Goal: Transaction & Acquisition: Subscribe to service/newsletter

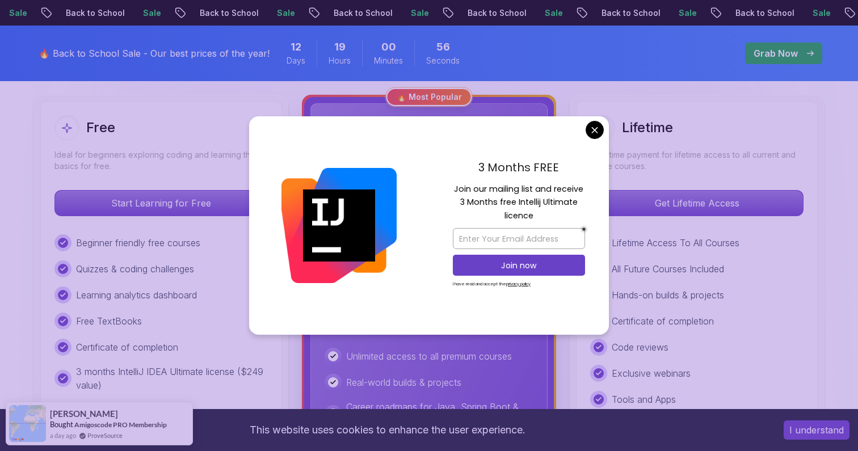
click at [525, 194] on p "Join our mailing list and receive 3 Months free Intellij Ultimate licence" at bounding box center [519, 203] width 132 height 40
click at [558, 191] on p "Join our mailing list and receive 3 Months free Intellij Ultimate licence" at bounding box center [519, 203] width 132 height 40
click at [484, 206] on p "Join our mailing list and receive 3 Months free Intellij Ultimate licence" at bounding box center [519, 203] width 132 height 40
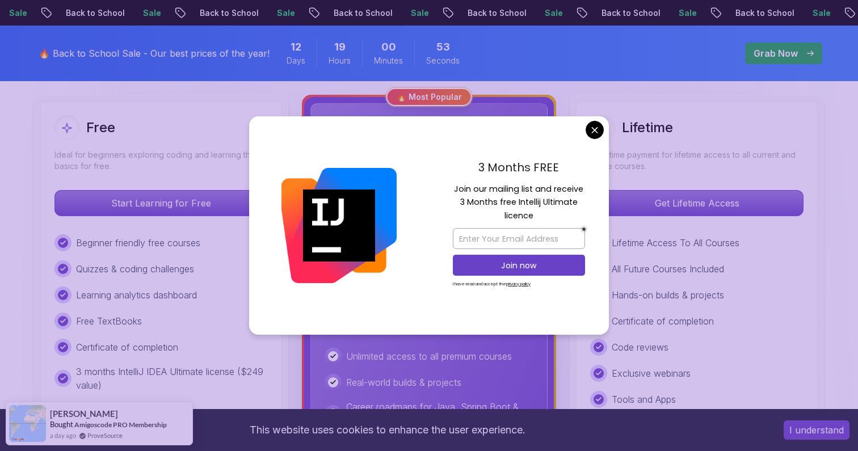
click at [484, 206] on p "Join our mailing list and receive 3 Months free Intellij Ultimate licence" at bounding box center [519, 203] width 132 height 40
click at [518, 207] on p "Join our mailing list and receive 3 Months free Intellij Ultimate licence" at bounding box center [519, 203] width 132 height 40
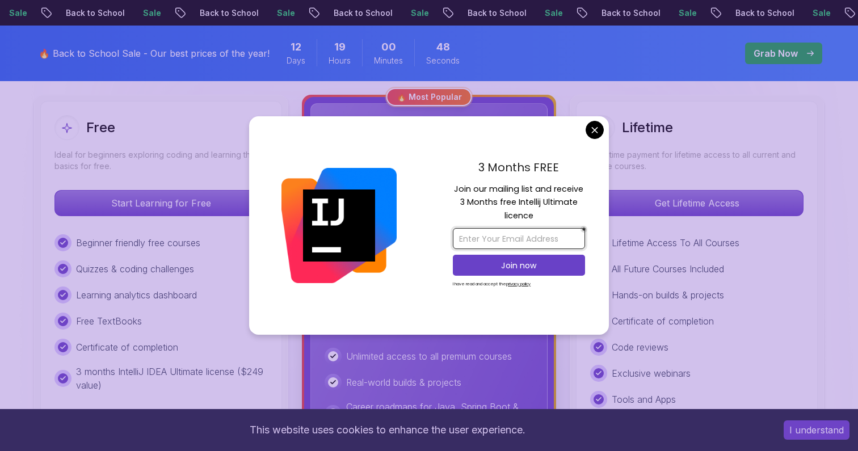
click at [494, 246] on input "email" at bounding box center [519, 238] width 132 height 21
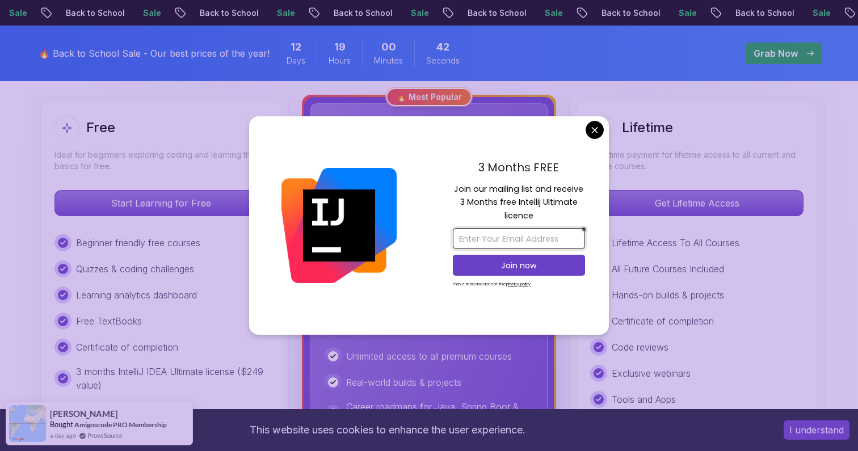
click at [503, 238] on input "email" at bounding box center [519, 238] width 132 height 21
type input "vijay.bigboss99@gmail.com"
click at [474, 266] on p "Join now" at bounding box center [518, 265] width 107 height 11
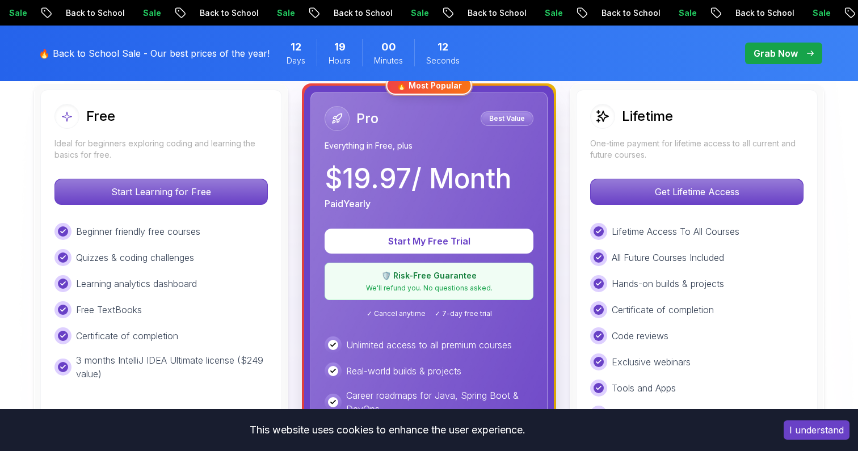
scroll to position [332, 0]
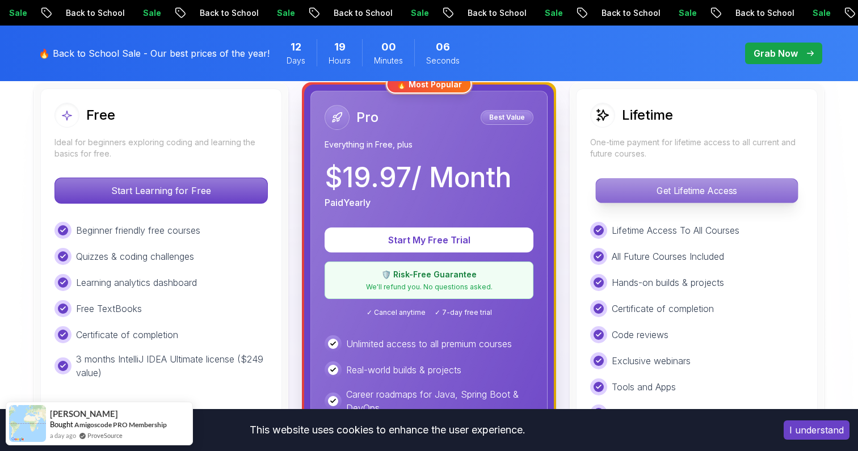
click at [630, 187] on p "Get Lifetime Access" at bounding box center [696, 191] width 201 height 24
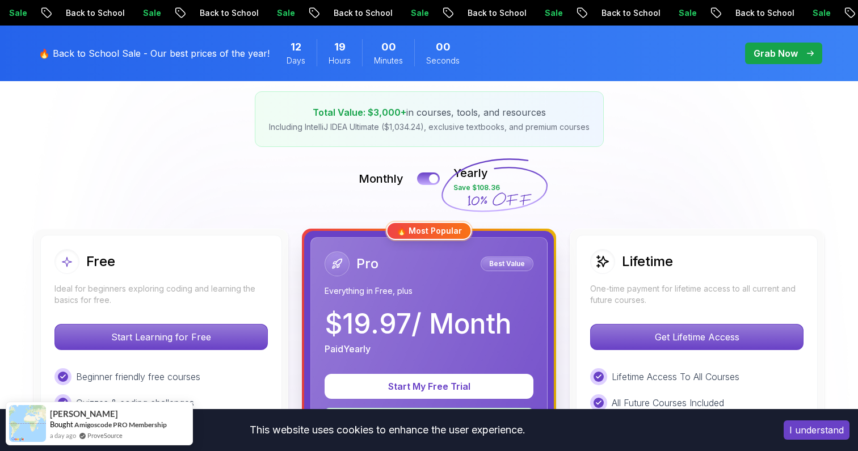
scroll to position [193, 0]
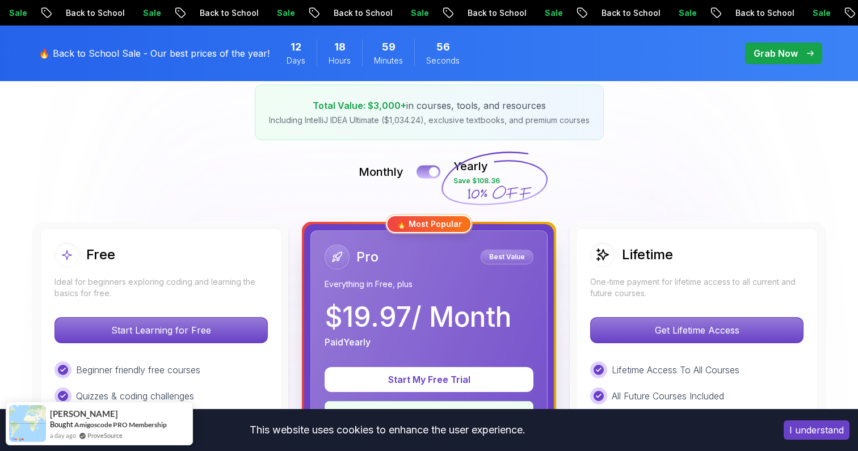
click at [428, 173] on button at bounding box center [428, 171] width 24 height 13
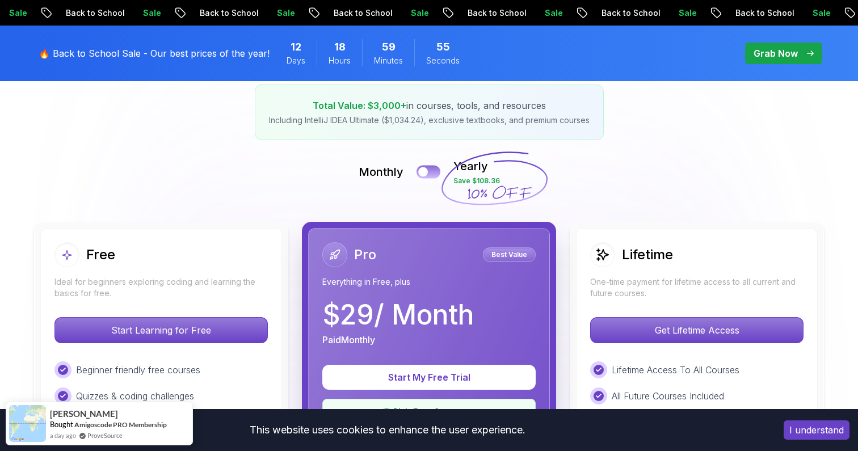
click at [435, 171] on button at bounding box center [428, 171] width 24 height 13
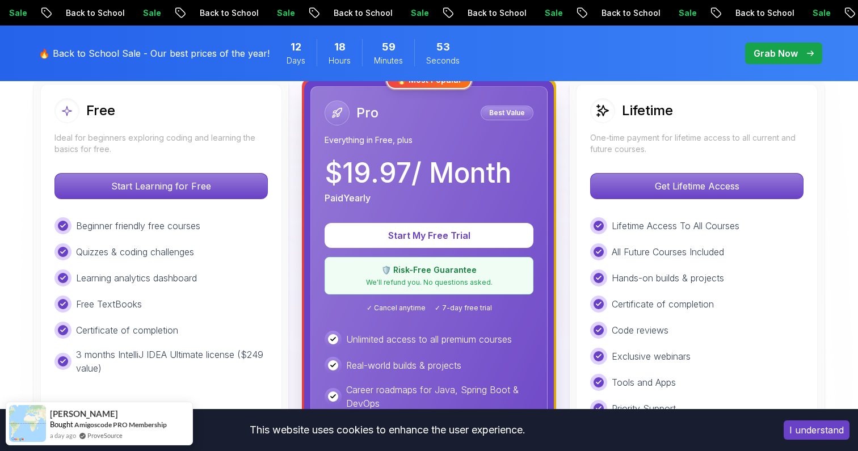
scroll to position [347, 0]
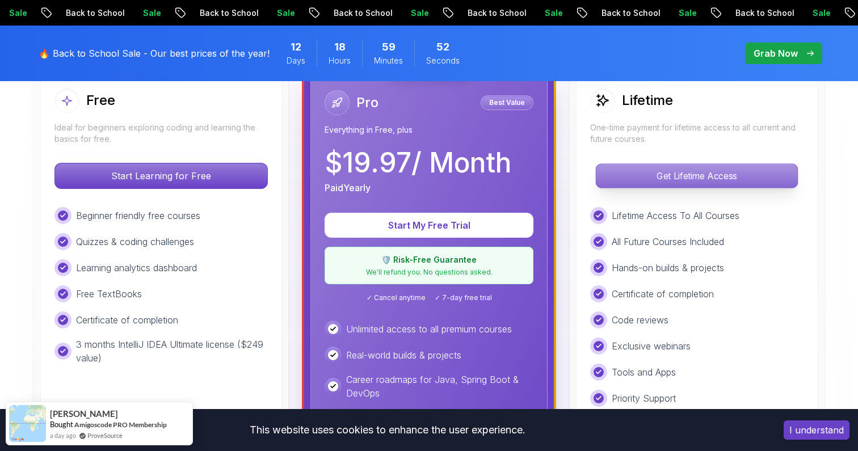
click at [661, 177] on p "Get Lifetime Access" at bounding box center [696, 176] width 201 height 24
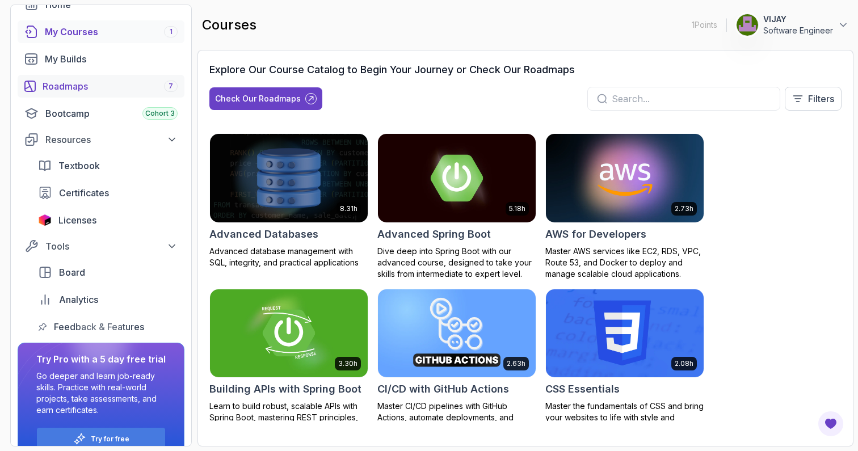
scroll to position [90, 0]
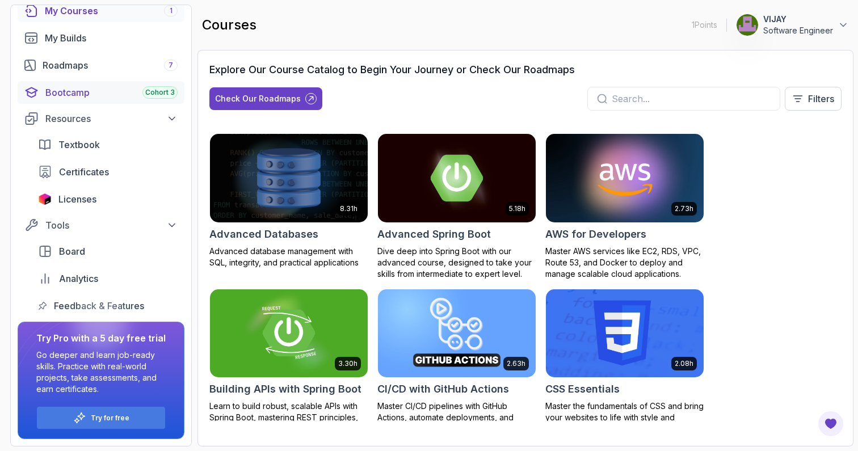
click at [68, 85] on link "Bootcamp Cohort 3" at bounding box center [101, 92] width 167 height 23
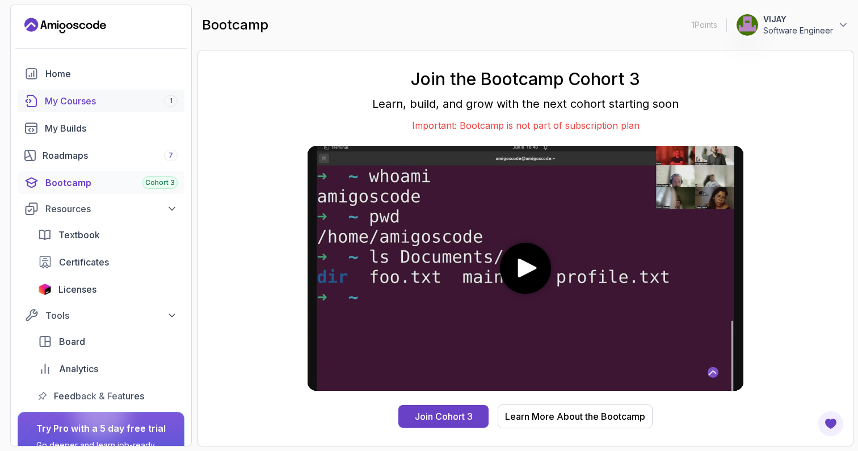
click at [70, 97] on div "My Courses 1" at bounding box center [111, 101] width 133 height 14
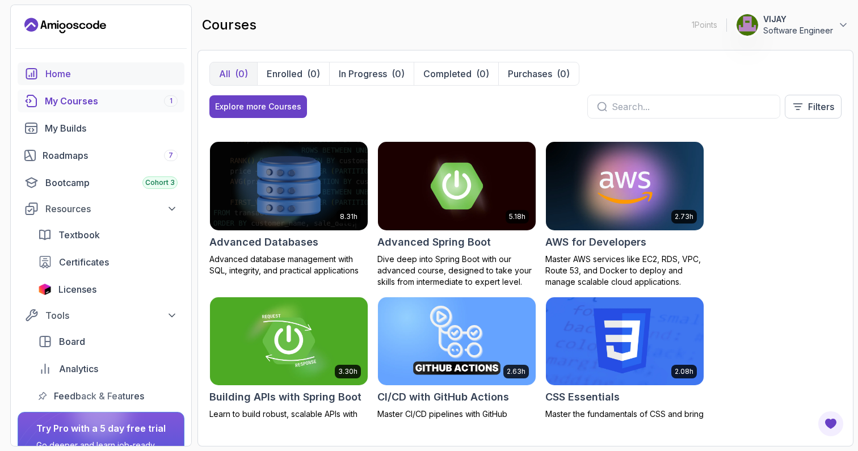
click at [64, 74] on div "Home" at bounding box center [111, 74] width 132 height 14
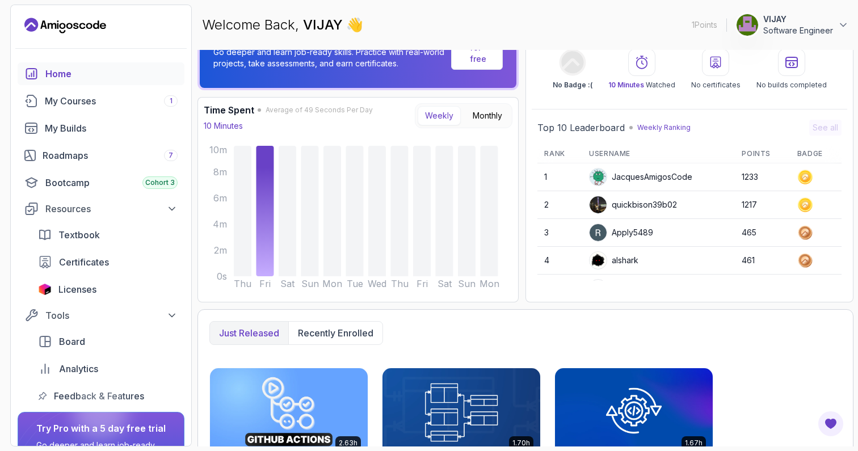
scroll to position [5, 0]
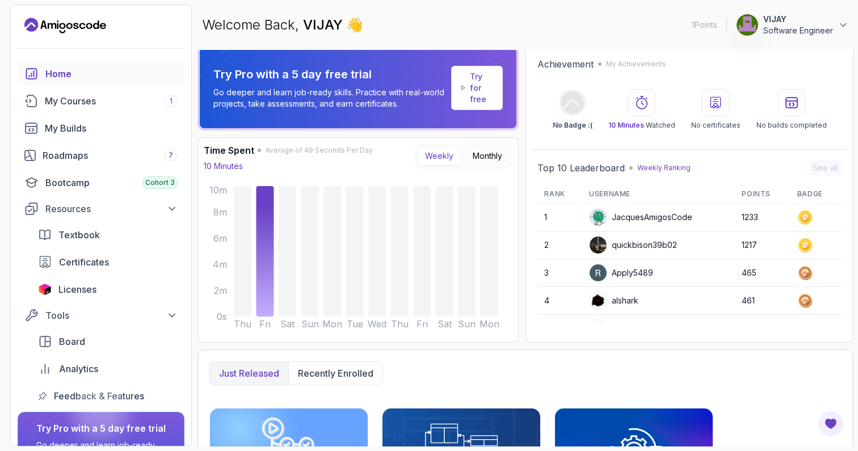
click at [495, 86] on link "Try for free" at bounding box center [477, 88] width 52 height 44
click at [478, 90] on p "Try for free" at bounding box center [481, 88] width 23 height 34
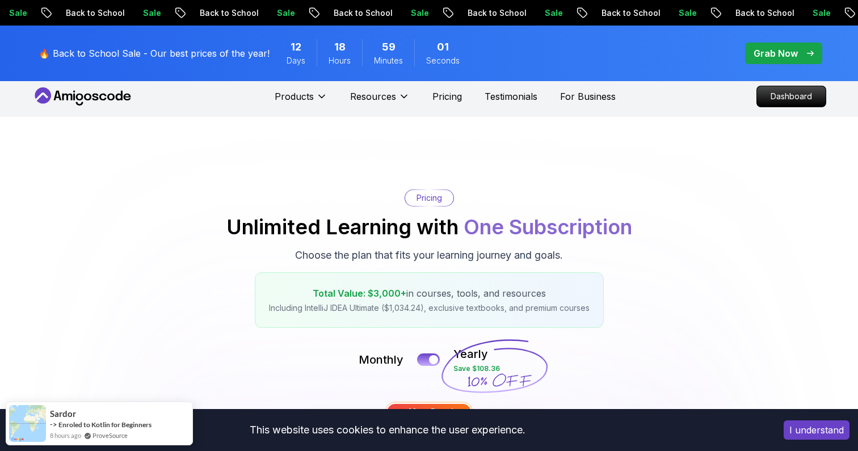
scroll to position [11, 0]
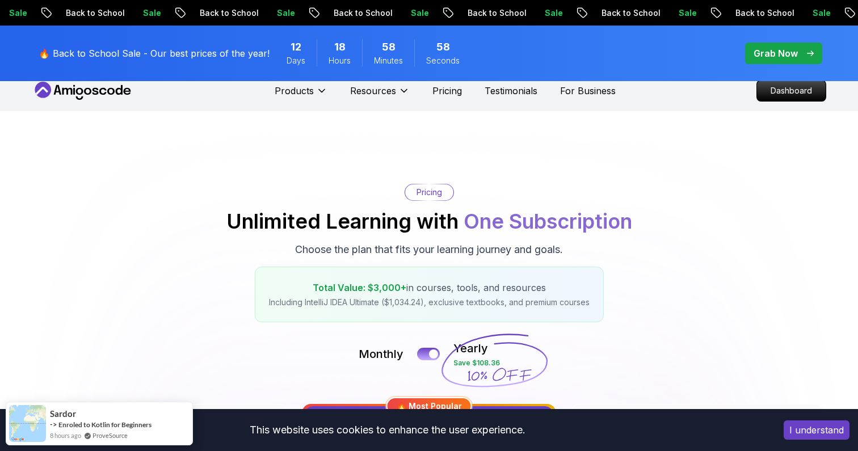
scroll to position [18, 0]
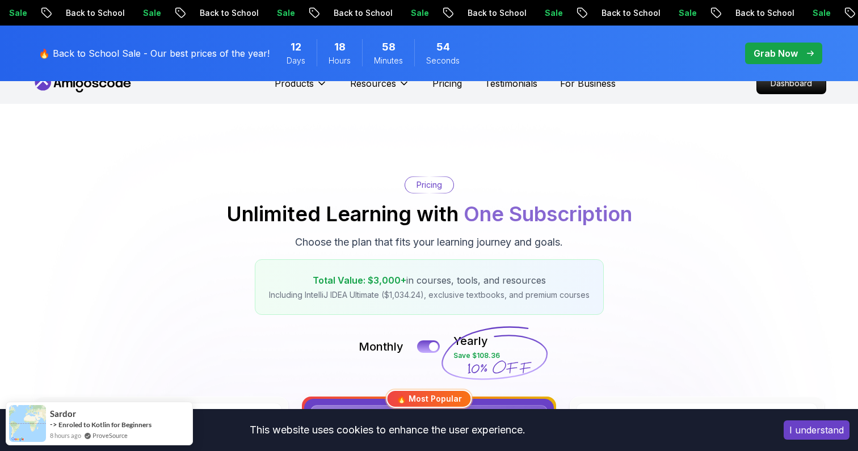
click at [756, 53] on p "Grab Now" at bounding box center [775, 54] width 44 height 14
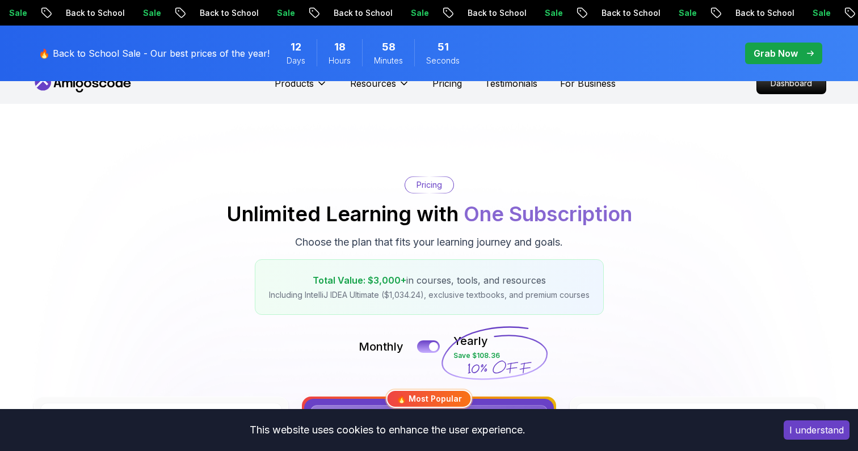
click at [770, 48] on p "Grab Now" at bounding box center [775, 54] width 44 height 14
click at [792, 44] on span "pre-order" at bounding box center [783, 54] width 77 height 22
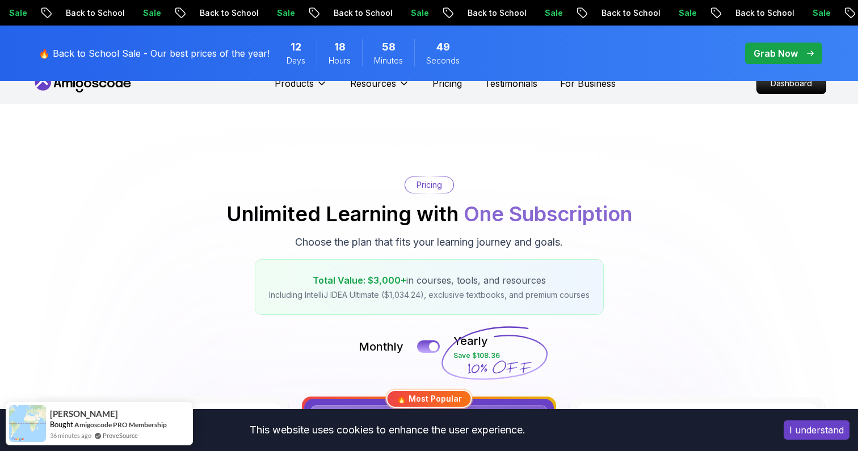
click at [781, 73] on div "🔥 Back to School Sale - Our best prices of the year! 12 Days 18 Hours 58 Minute…" at bounding box center [429, 54] width 794 height 56
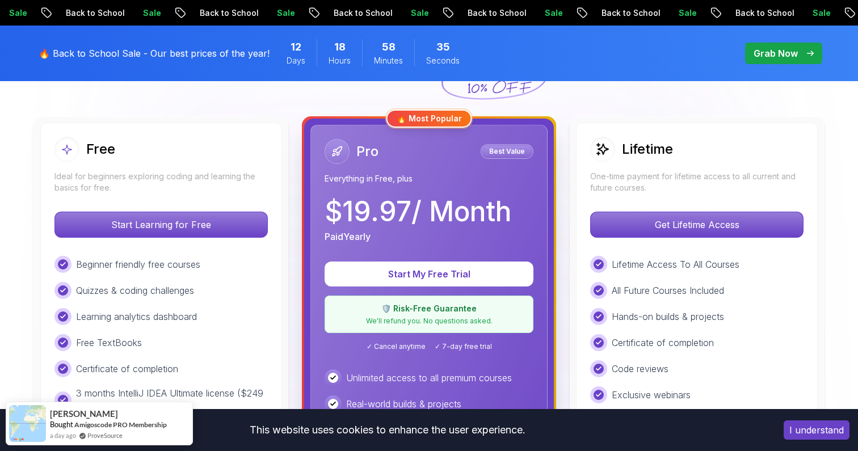
scroll to position [239, 0]
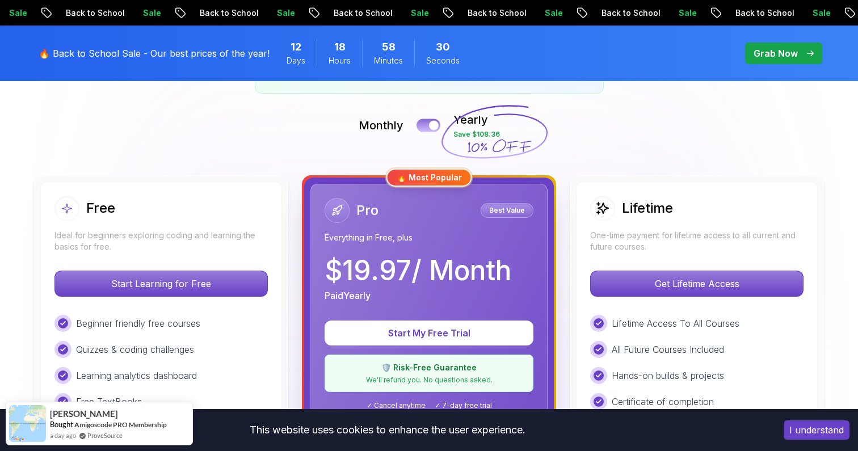
click at [431, 125] on div at bounding box center [434, 126] width 10 height 10
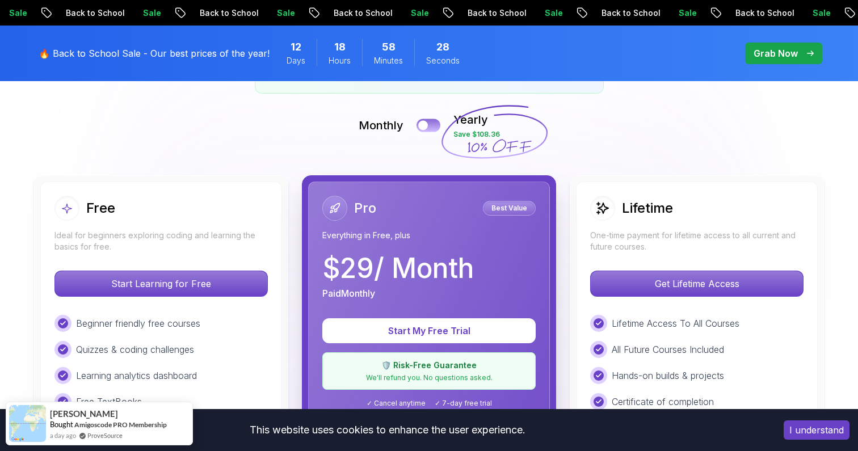
click at [431, 125] on button at bounding box center [428, 125] width 24 height 13
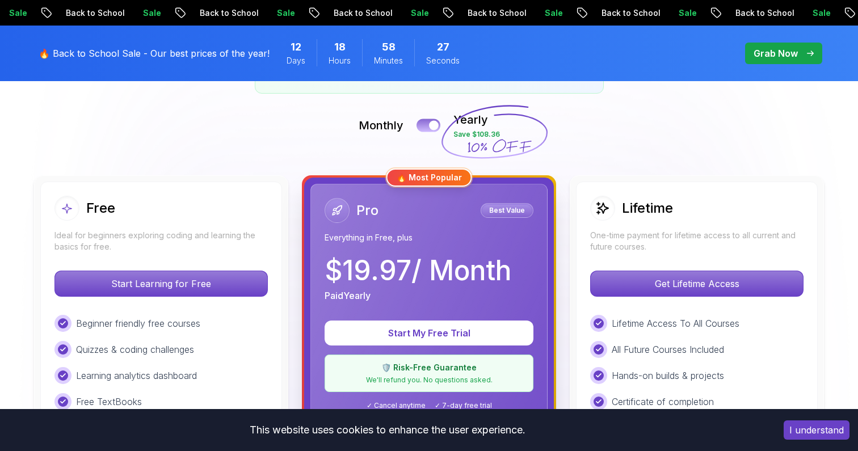
click at [422, 125] on button at bounding box center [428, 125] width 24 height 13
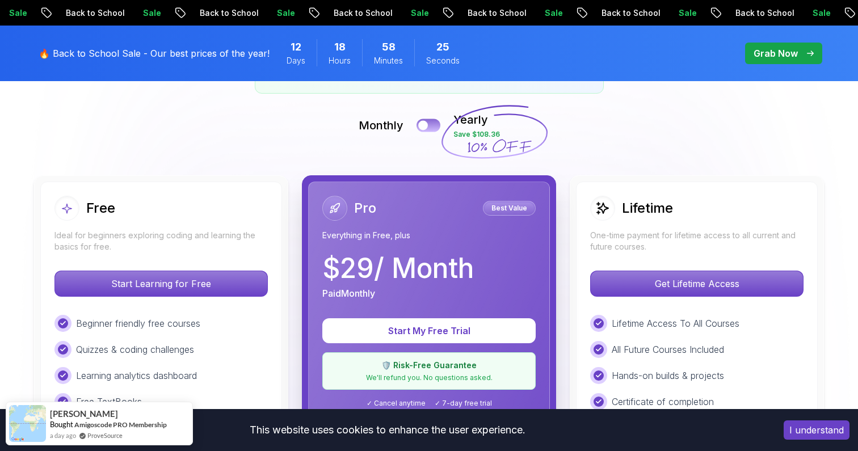
click at [437, 123] on button at bounding box center [428, 125] width 24 height 13
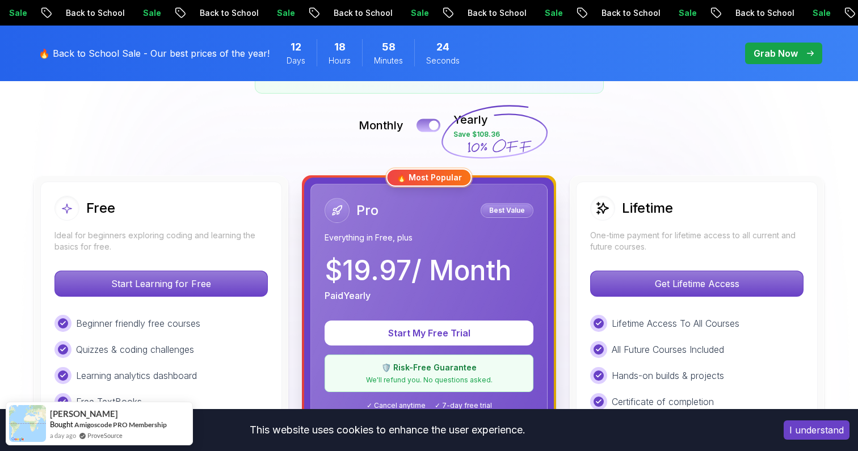
click at [418, 129] on button at bounding box center [428, 125] width 24 height 13
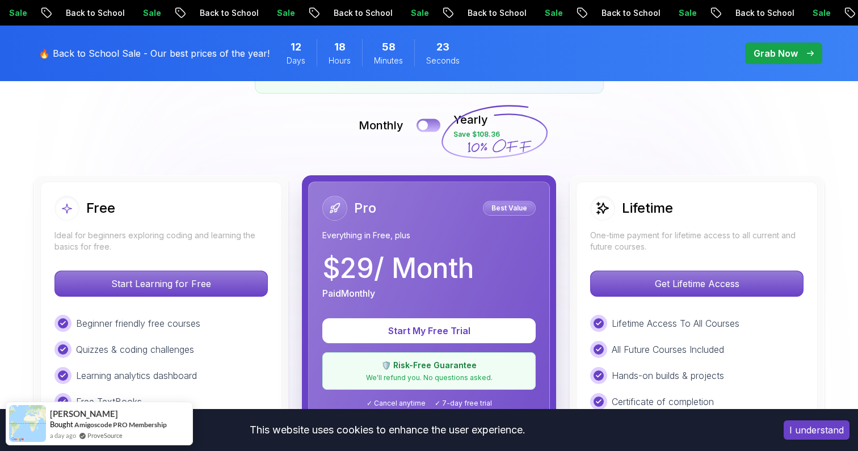
click at [434, 128] on button at bounding box center [428, 125] width 24 height 13
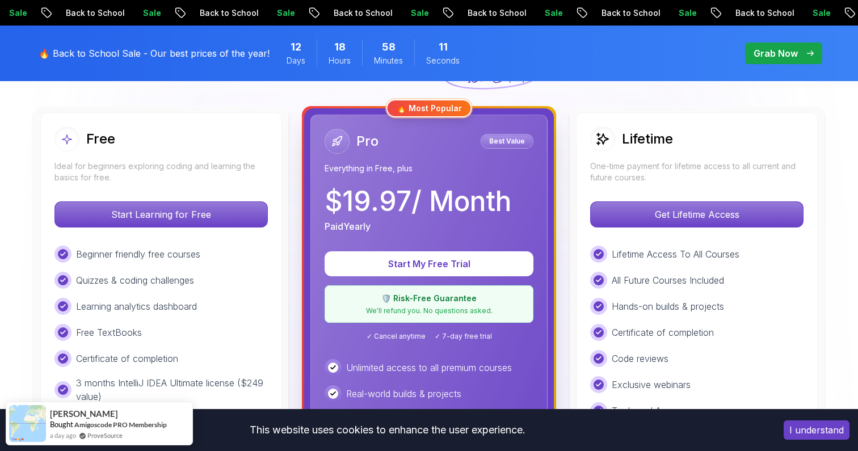
scroll to position [307, 0]
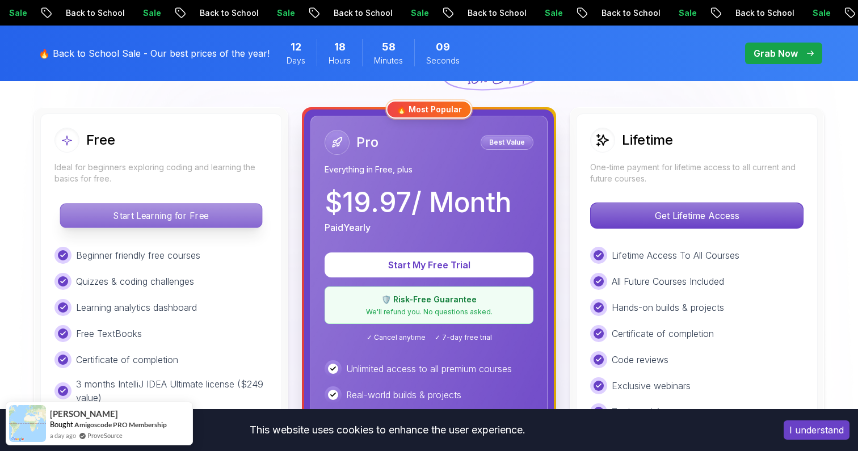
click at [210, 219] on p "Start Learning for Free" at bounding box center [160, 216] width 201 height 24
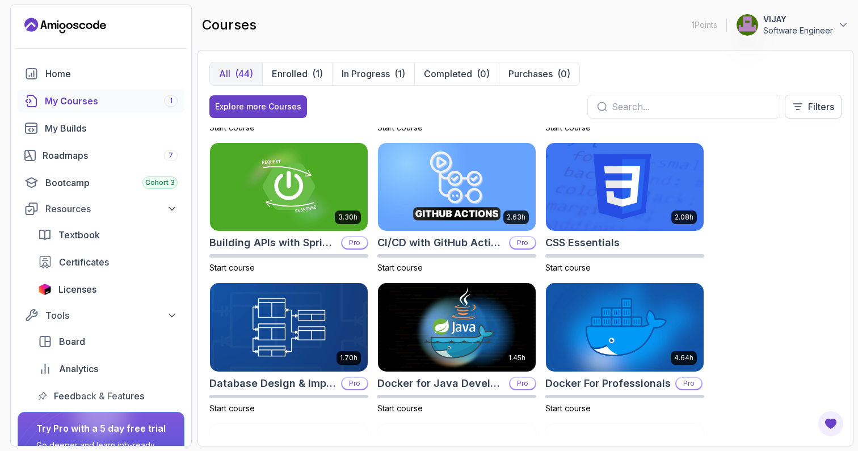
scroll to position [128, 0]
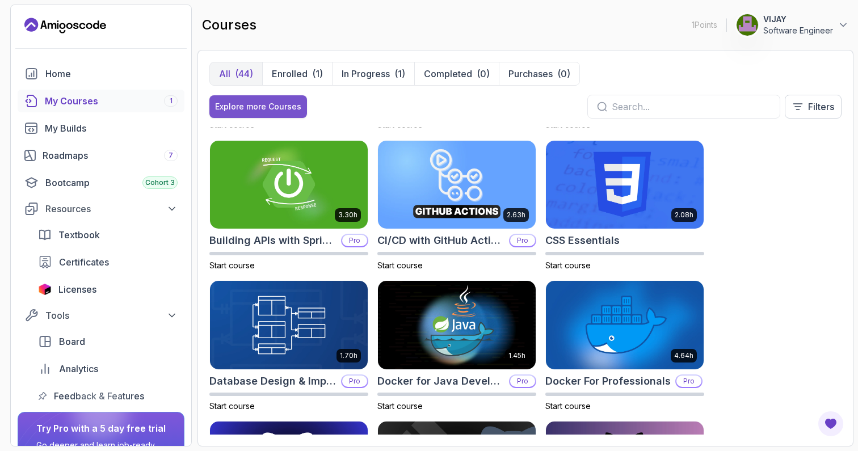
click at [255, 106] on div "Explore more Courses" at bounding box center [258, 106] width 86 height 11
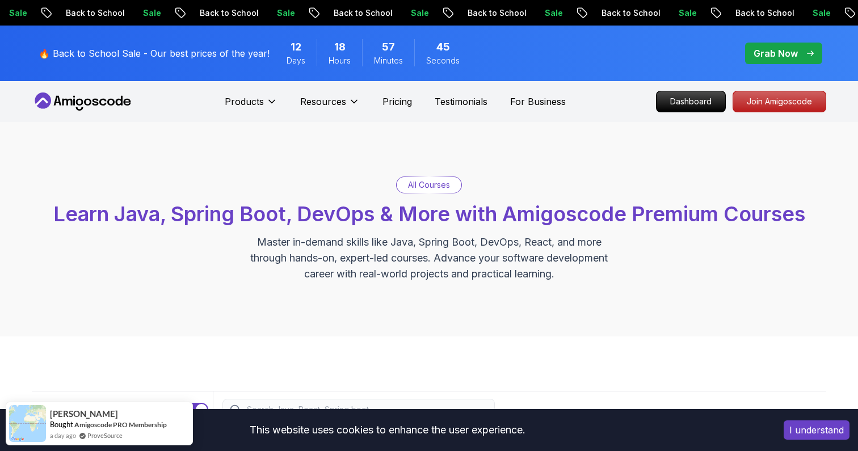
click at [431, 183] on p "All Courses" at bounding box center [429, 184] width 42 height 11
click at [398, 96] on p "Pricing" at bounding box center [397, 102] width 30 height 14
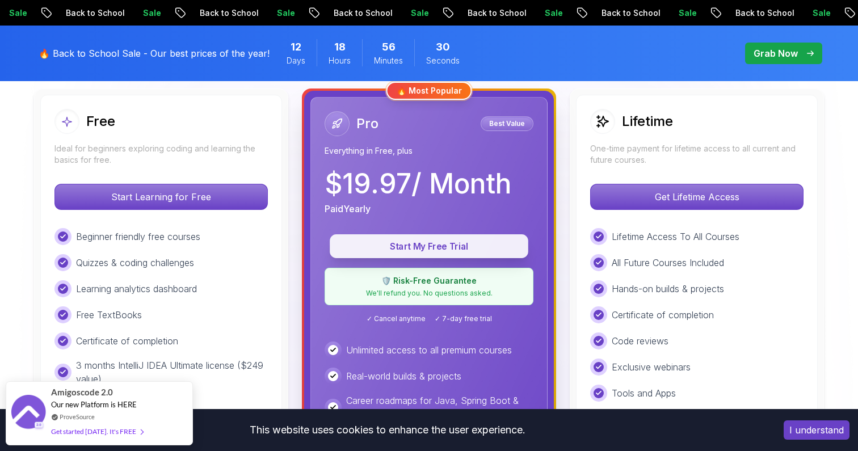
scroll to position [341, 0]
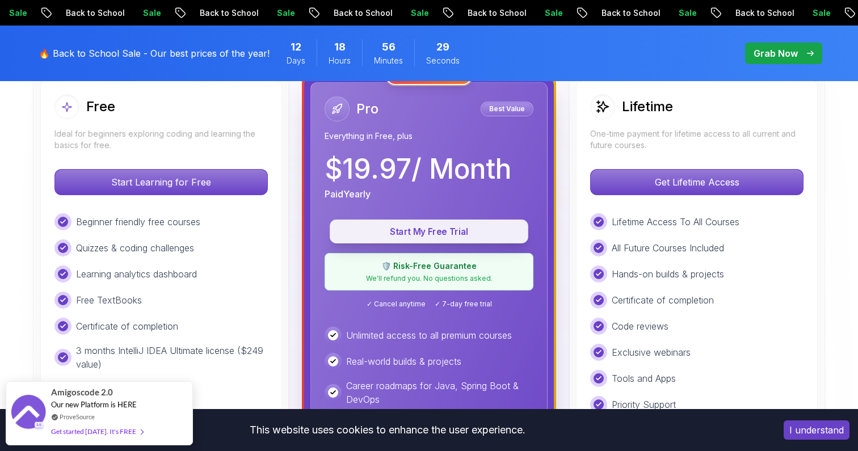
click at [362, 239] on button "Start My Free Trial" at bounding box center [429, 232] width 199 height 24
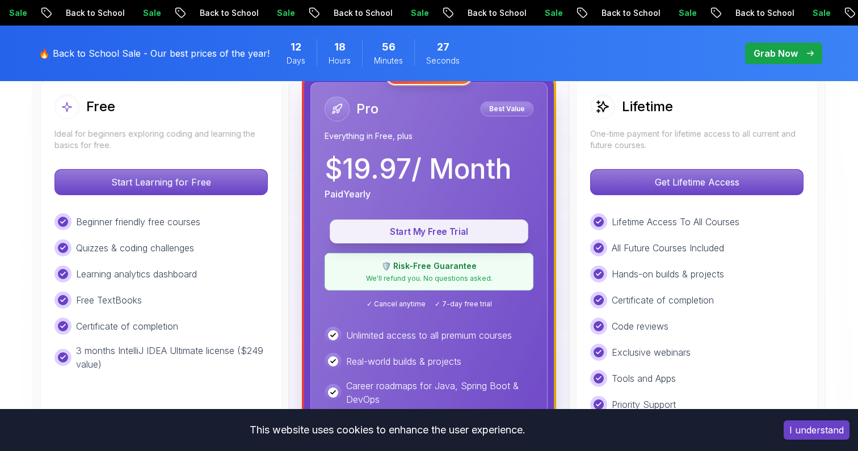
click at [362, 239] on button "Start My Free Trial" at bounding box center [429, 232] width 199 height 24
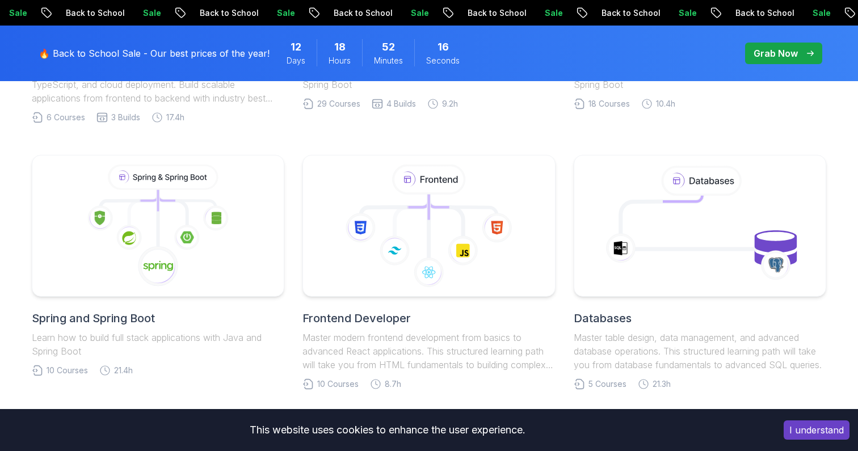
scroll to position [524, 0]
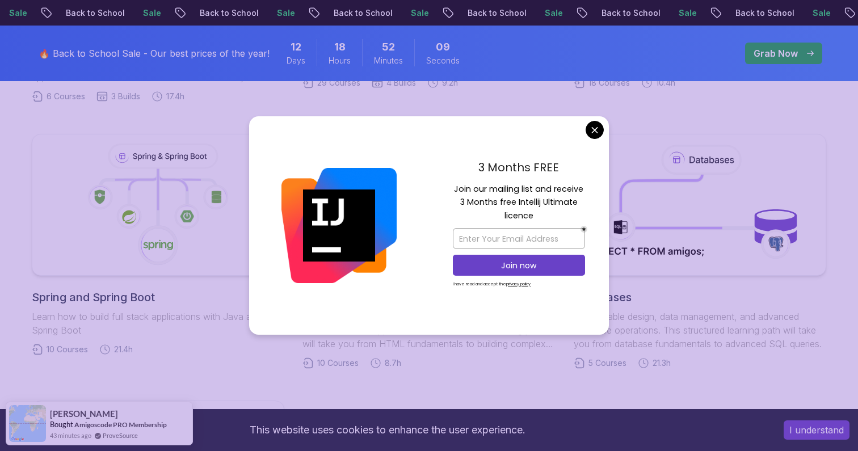
click at [595, 131] on body "Sale Back to School Sale Back to School Sale Back to School Sale Back to School…" at bounding box center [429, 359] width 858 height 1767
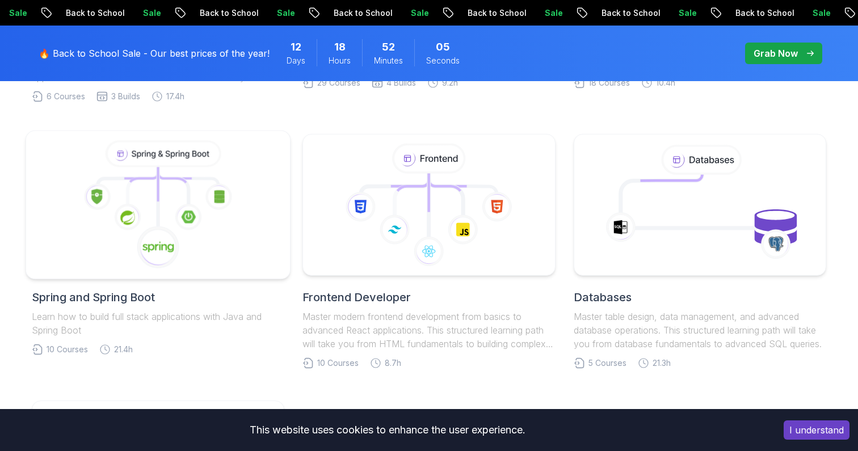
click at [260, 254] on icon at bounding box center [158, 205] width 245 height 129
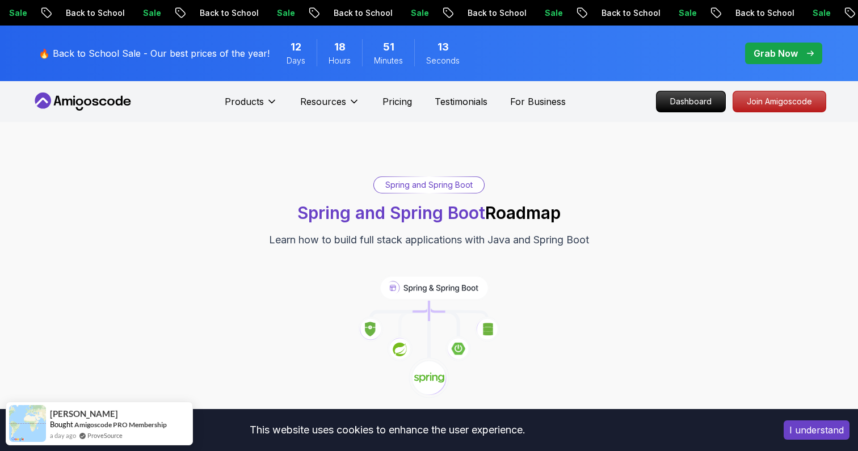
click at [779, 53] on p "Grab Now" at bounding box center [775, 54] width 44 height 14
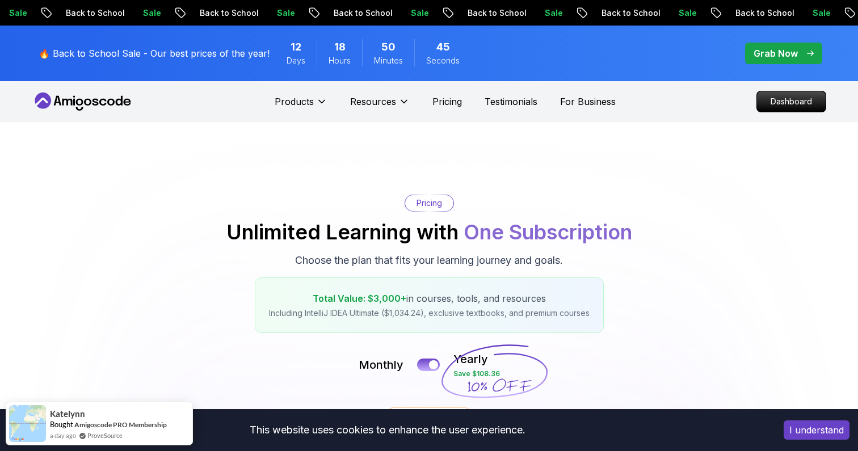
click at [786, 45] on span "pre-order" at bounding box center [783, 54] width 77 height 22
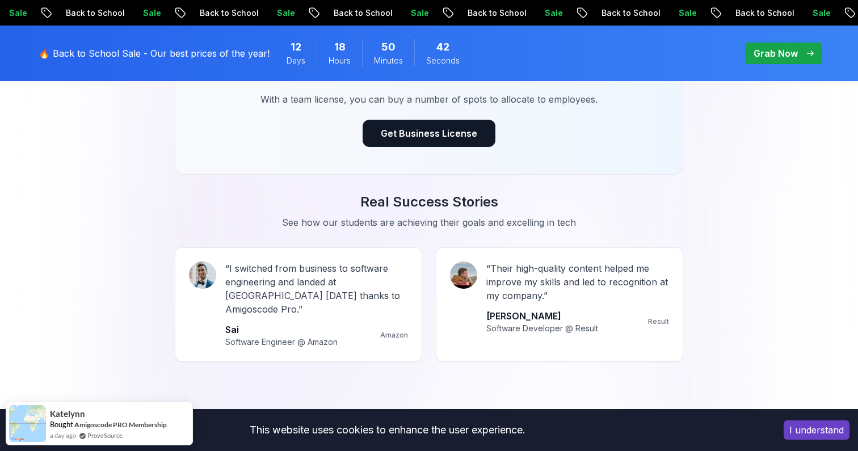
scroll to position [1149, 0]
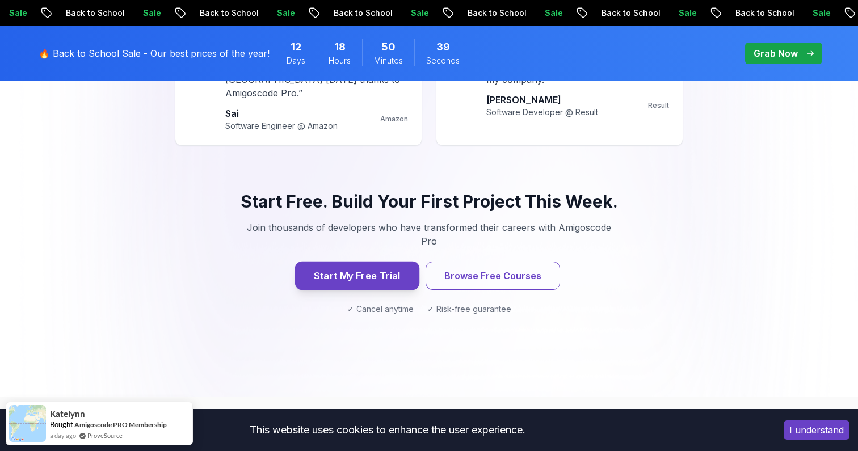
click at [391, 262] on button "Start My Free Trial" at bounding box center [357, 276] width 124 height 28
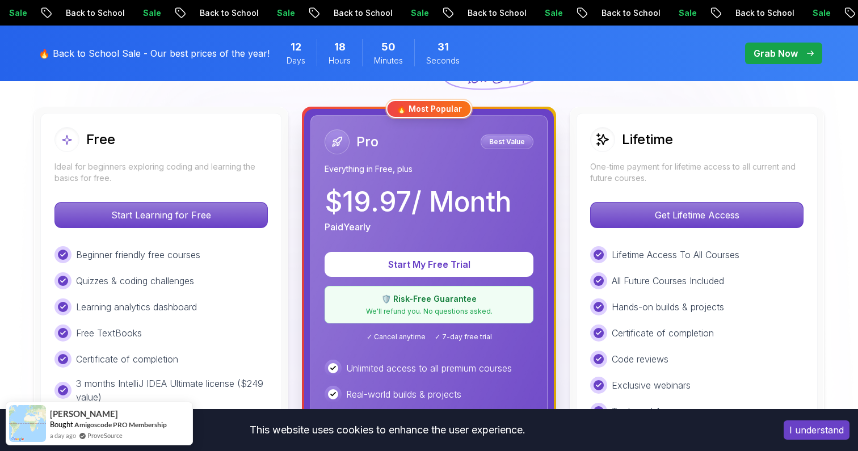
scroll to position [330, 0]
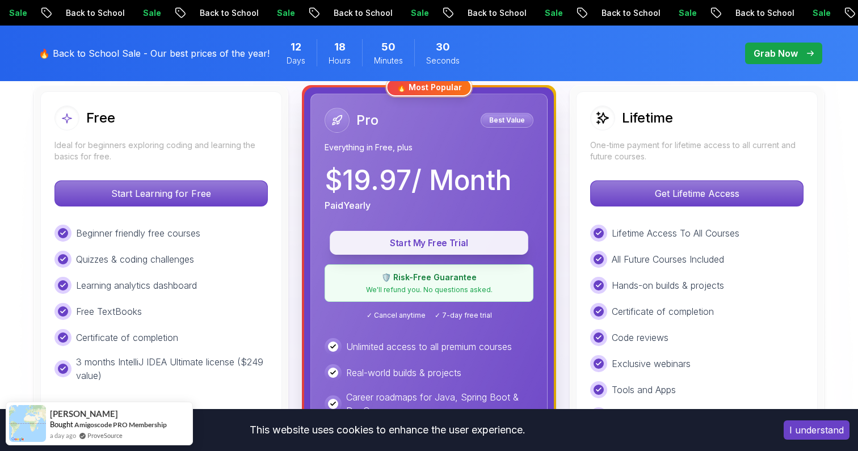
click at [406, 248] on p "Start My Free Trial" at bounding box center [429, 243] width 172 height 13
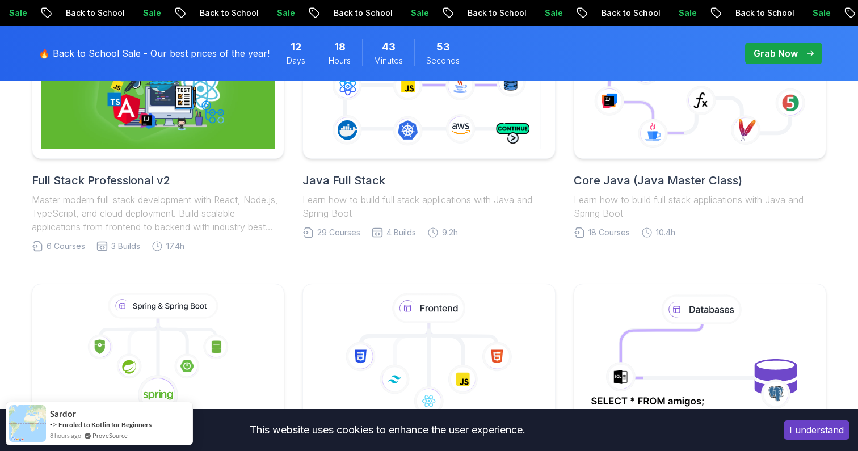
scroll to position [359, 0]
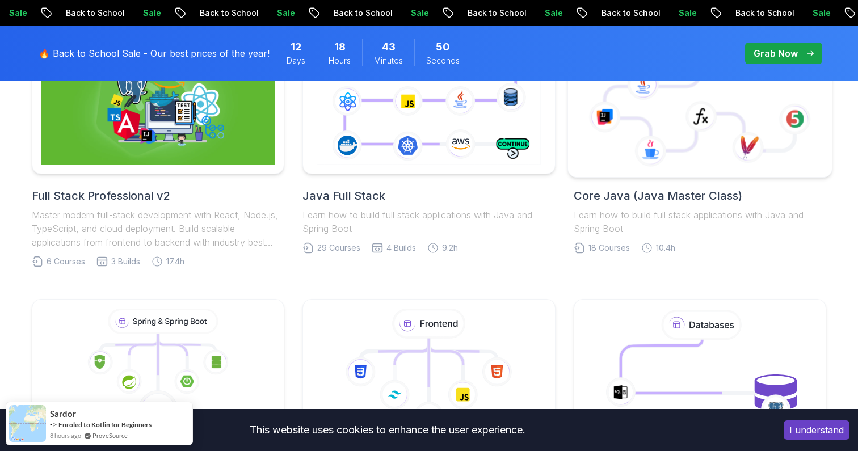
click at [738, 87] on icon at bounding box center [699, 103] width 245 height 129
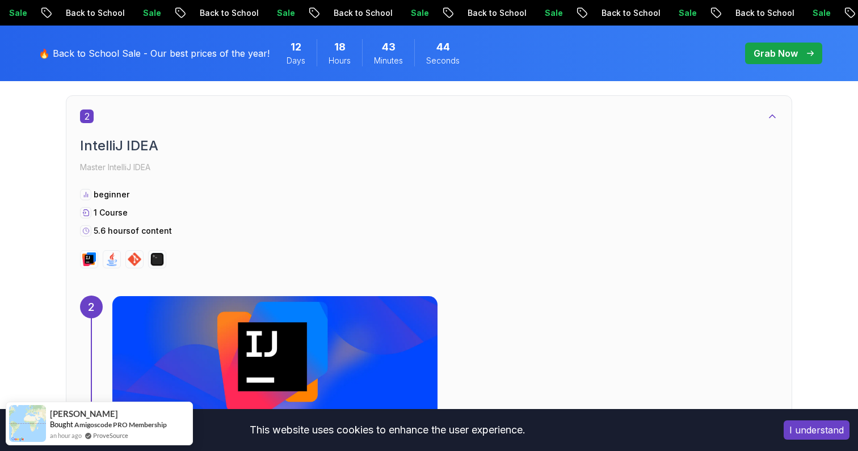
scroll to position [1095, 0]
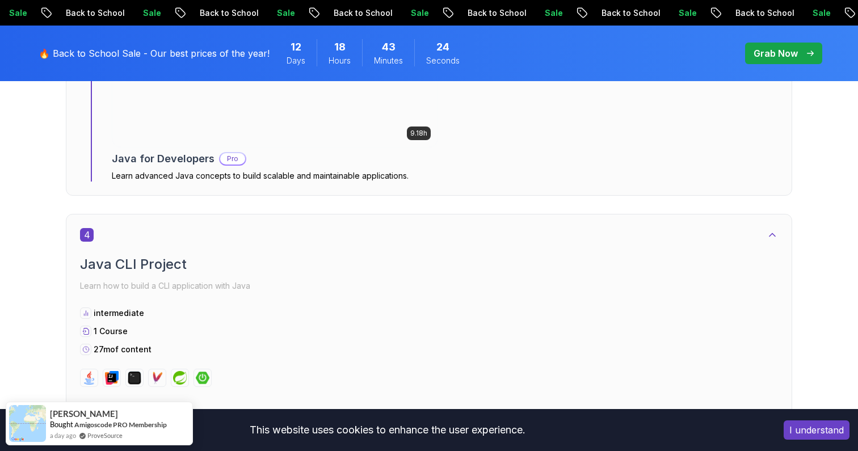
scroll to position [1725, 0]
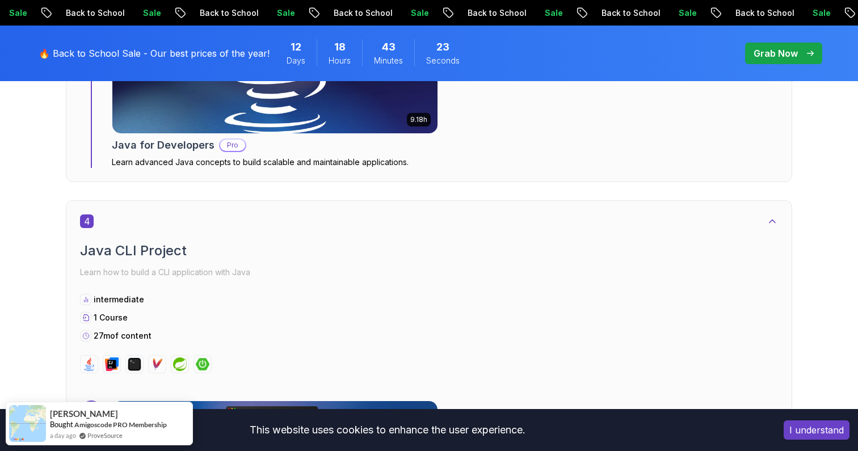
click at [384, 164] on p "Learn advanced Java concepts to build scalable and maintainable applications." at bounding box center [275, 162] width 326 height 11
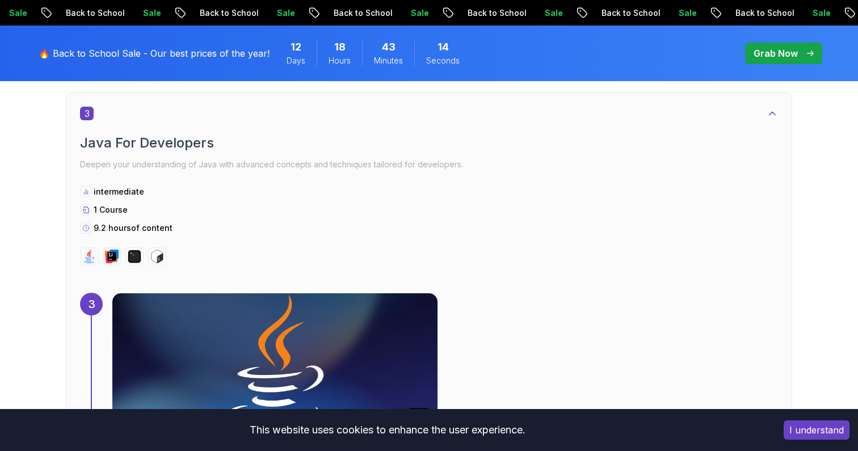
scroll to position [1588, 0]
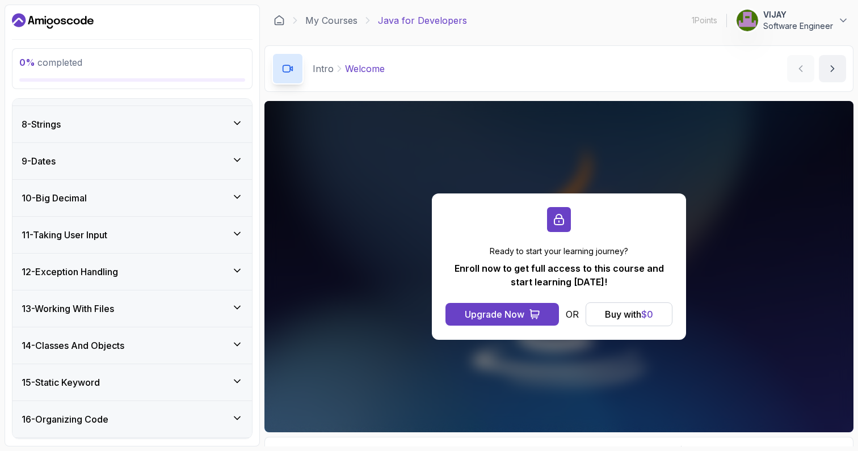
scroll to position [456, 0]
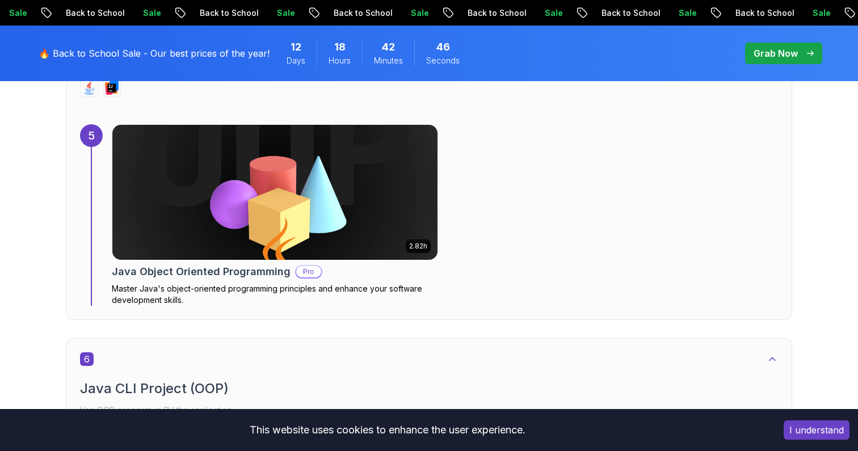
scroll to position [2491, 0]
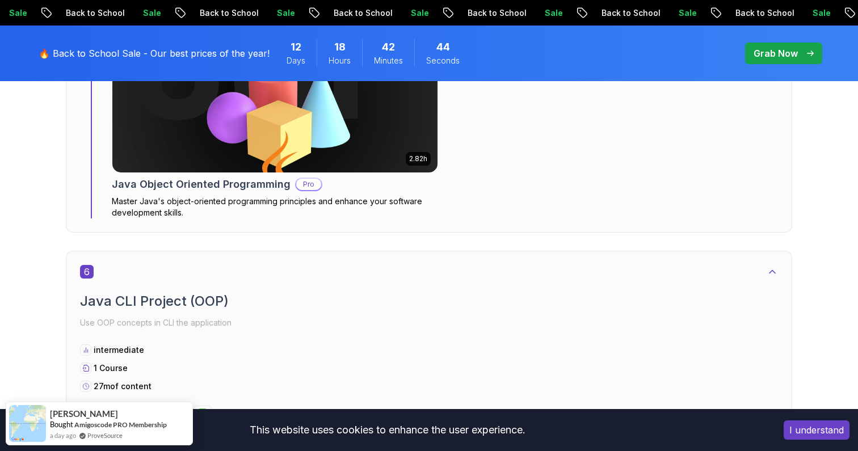
click at [191, 205] on p "Master Java's object-oriented programming principles and enhance your software …" at bounding box center [275, 207] width 326 height 23
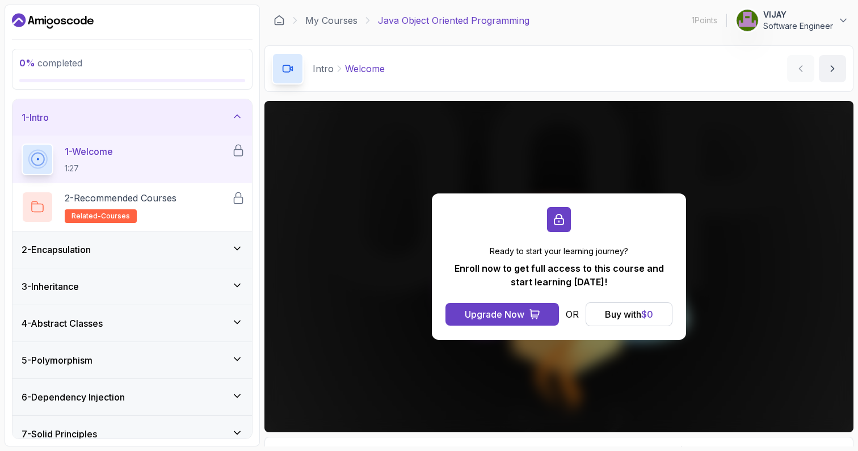
scroll to position [50, 0]
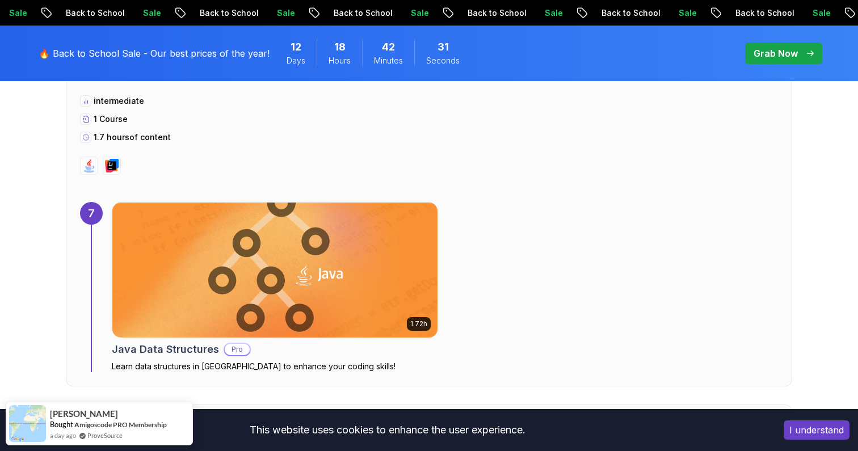
scroll to position [3123, 0]
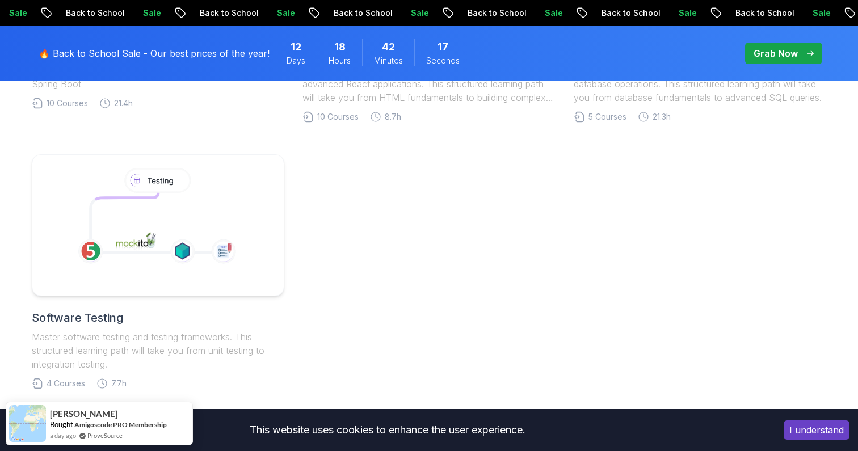
scroll to position [553, 0]
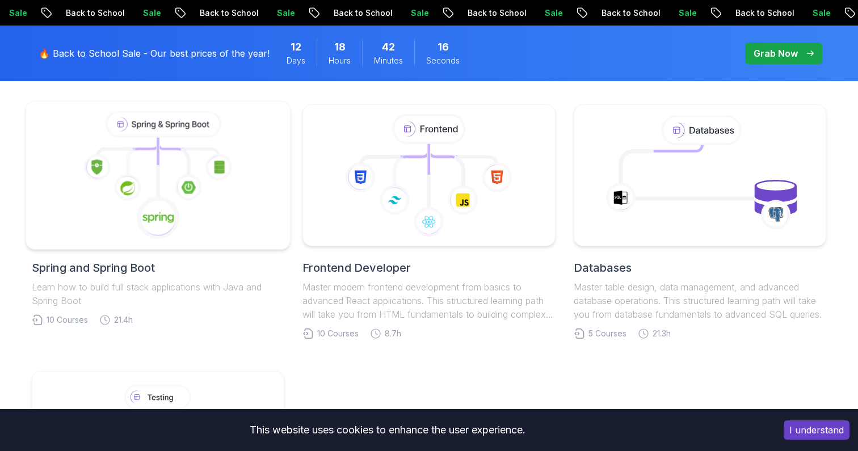
click at [183, 148] on icon at bounding box center [173, 160] width 30 height 33
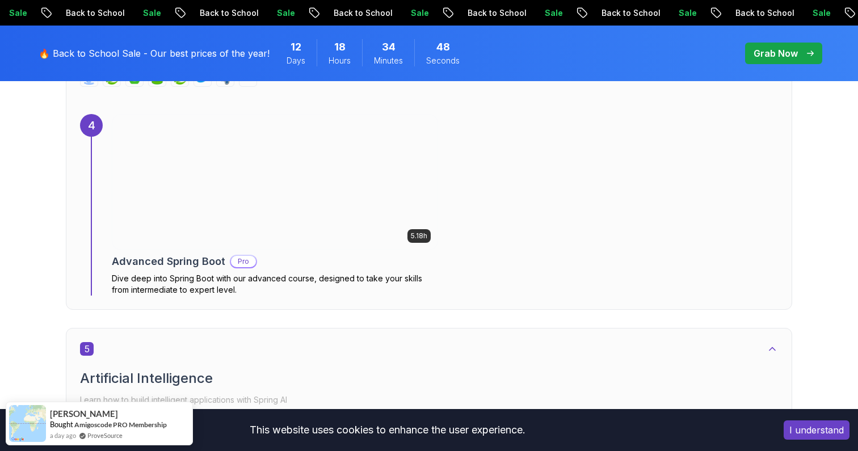
scroll to position [2049, 0]
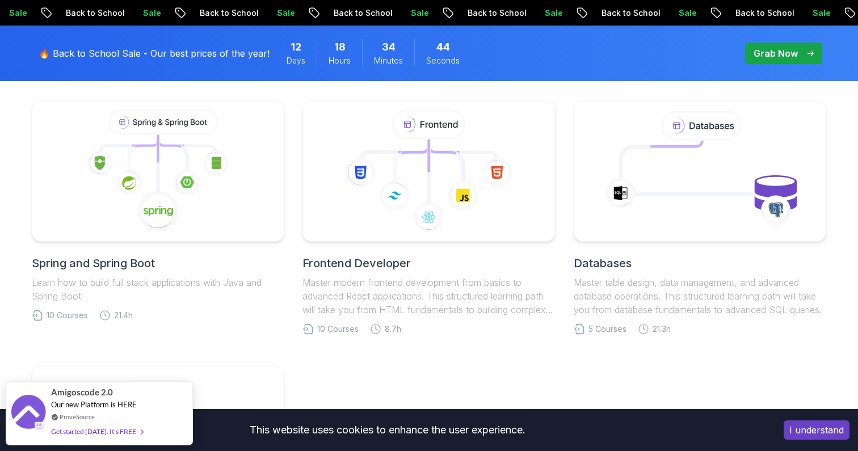
scroll to position [553, 0]
